Goal: Transaction & Acquisition: Purchase product/service

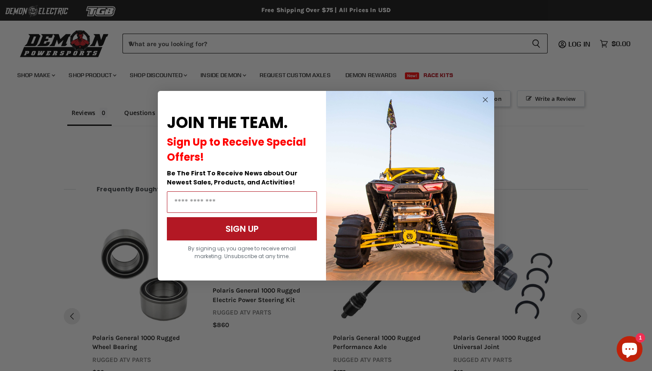
scroll to position [649, 0]
